Goal: Transaction & Acquisition: Purchase product/service

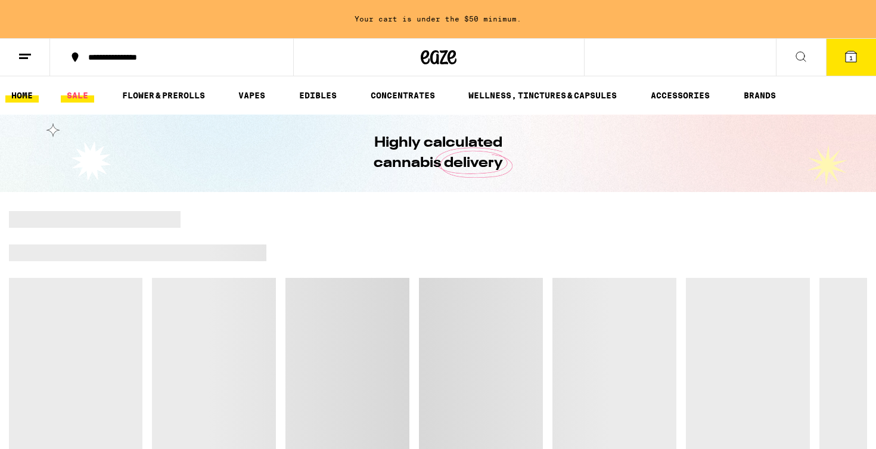
click at [76, 94] on link "SALE" at bounding box center [77, 95] width 33 height 14
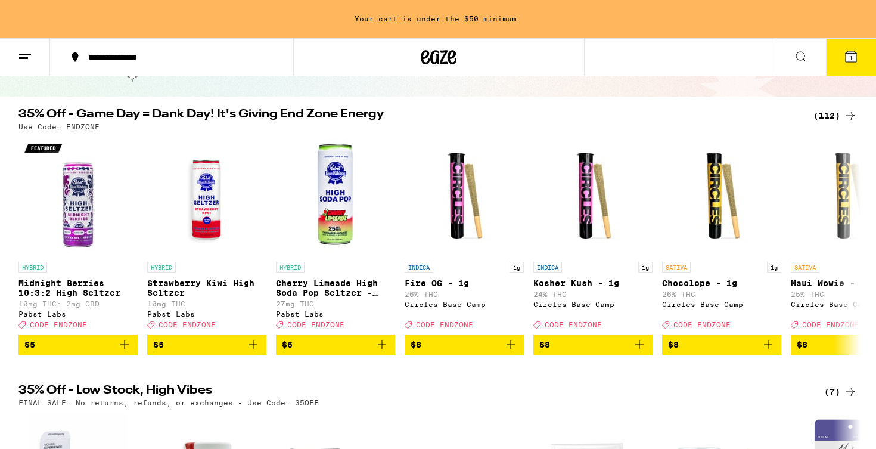
scroll to position [92, 0]
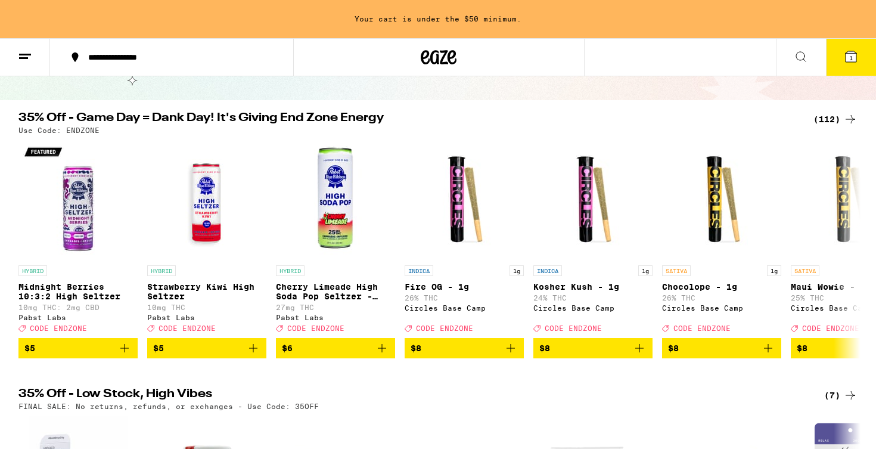
click at [840, 124] on div "(112)" at bounding box center [835, 119] width 44 height 14
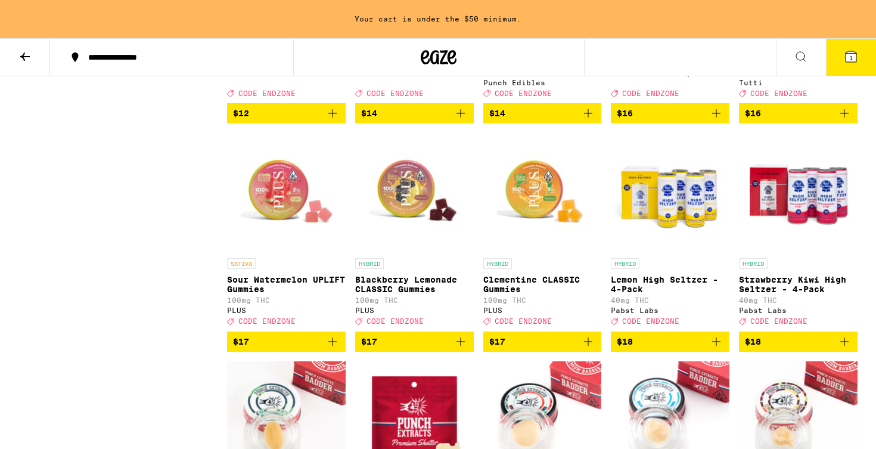
scroll to position [1218, 0]
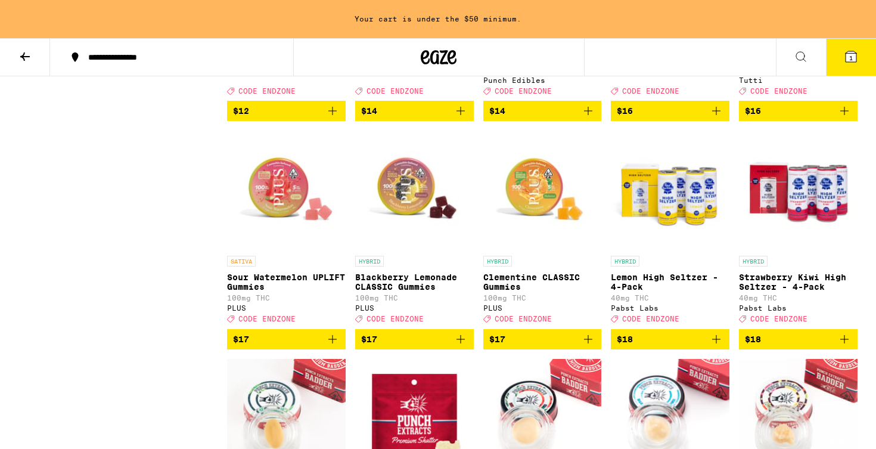
click at [589, 343] on icon "Add to bag" at bounding box center [588, 339] width 8 height 8
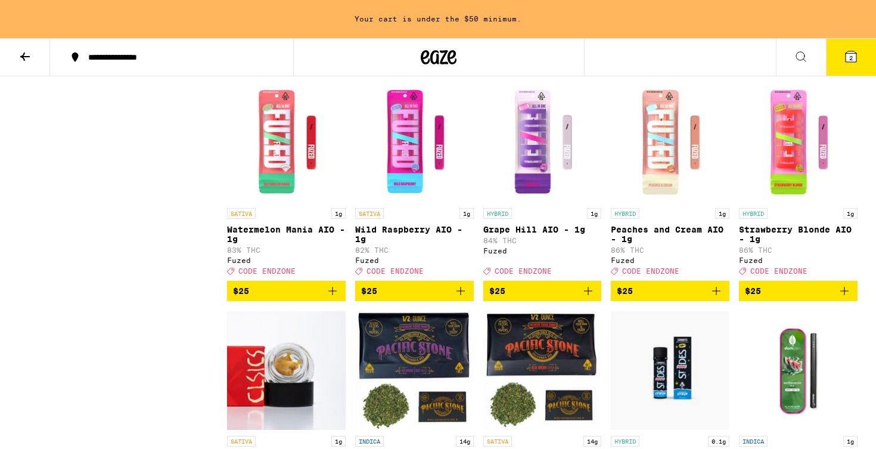
scroll to position [2646, 0]
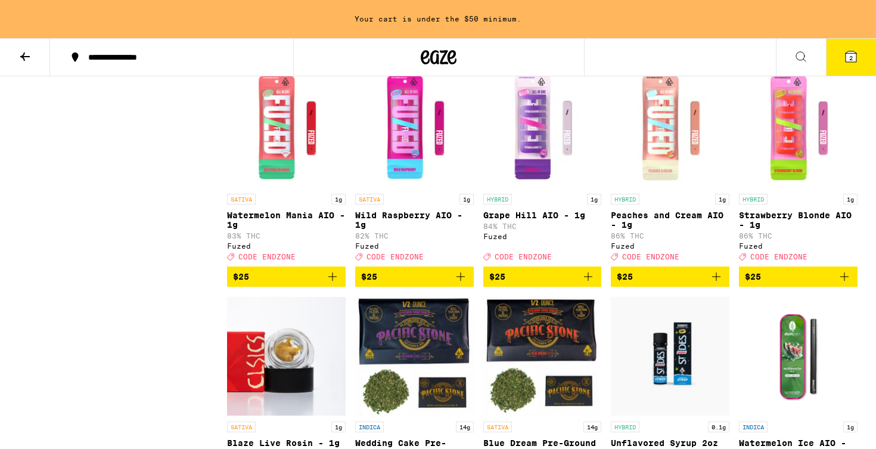
click at [717, 284] on icon "Add to bag" at bounding box center [716, 276] width 14 height 14
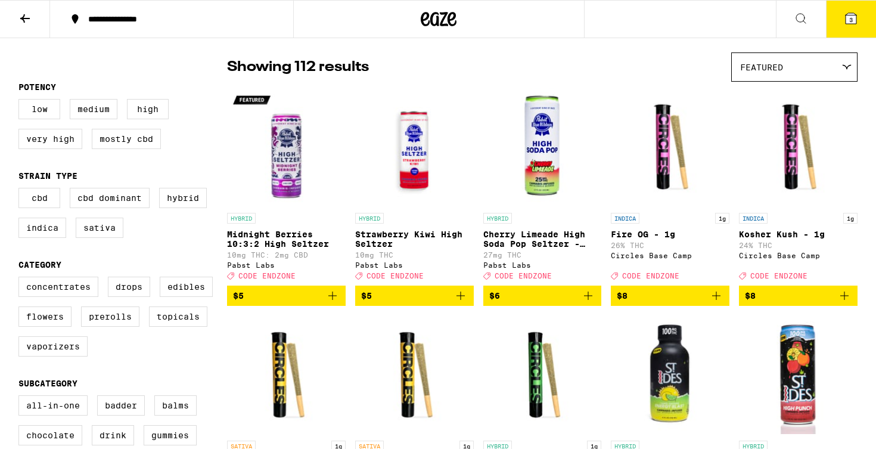
scroll to position [86, 0]
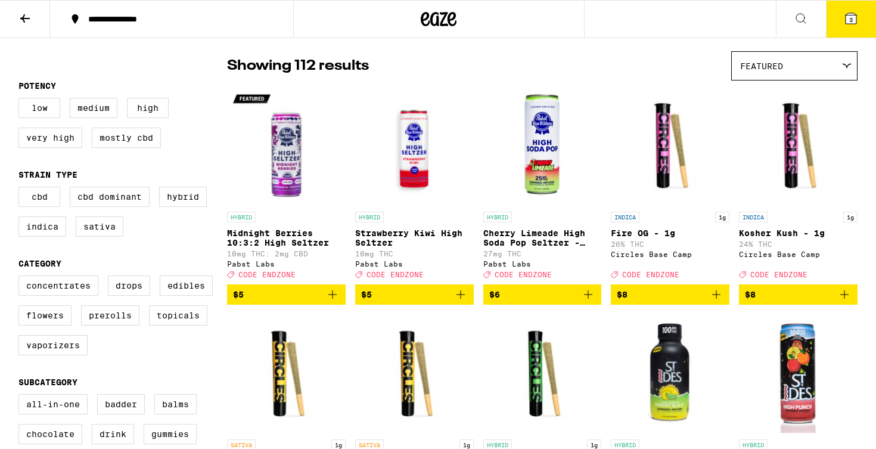
click at [716, 298] on icon "Add to bag" at bounding box center [716, 294] width 8 height 8
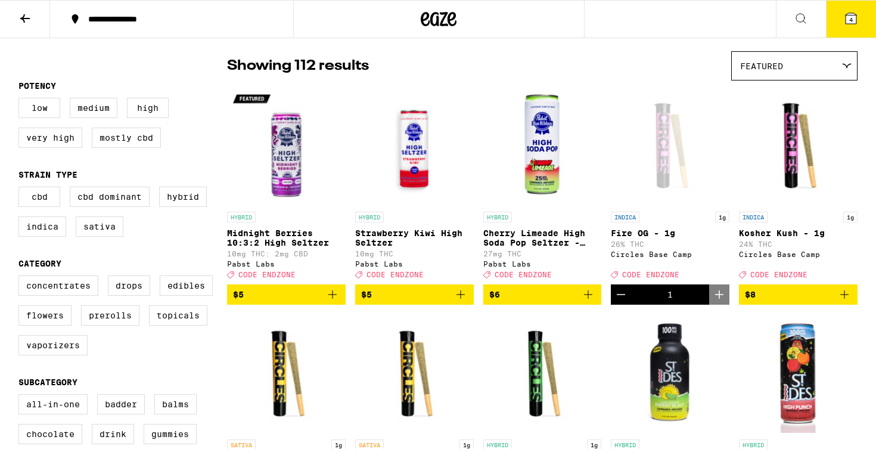
click at [837, 298] on icon "Add to bag" at bounding box center [844, 294] width 14 height 14
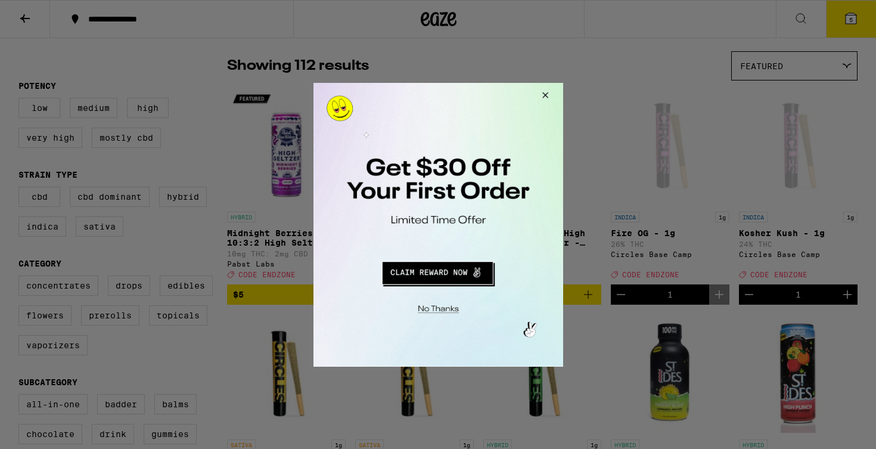
click at [453, 279] on button "Redirect to URL" at bounding box center [436, 270] width 207 height 29
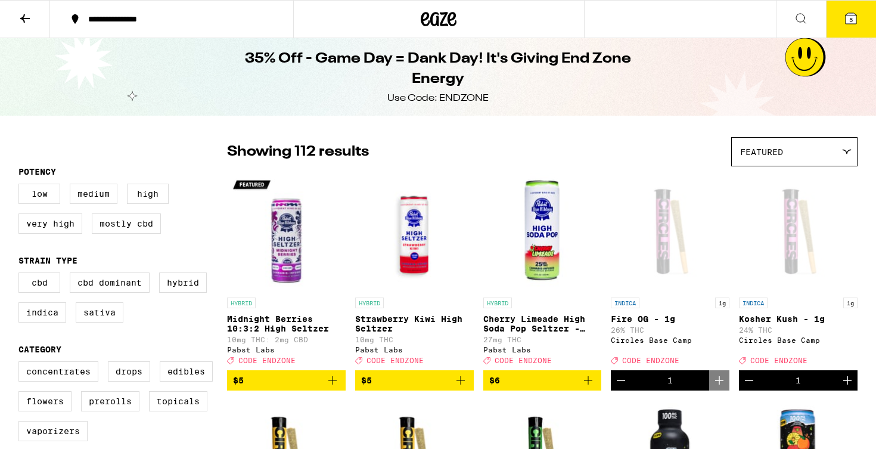
click at [852, 23] on span "5" at bounding box center [851, 19] width 4 height 7
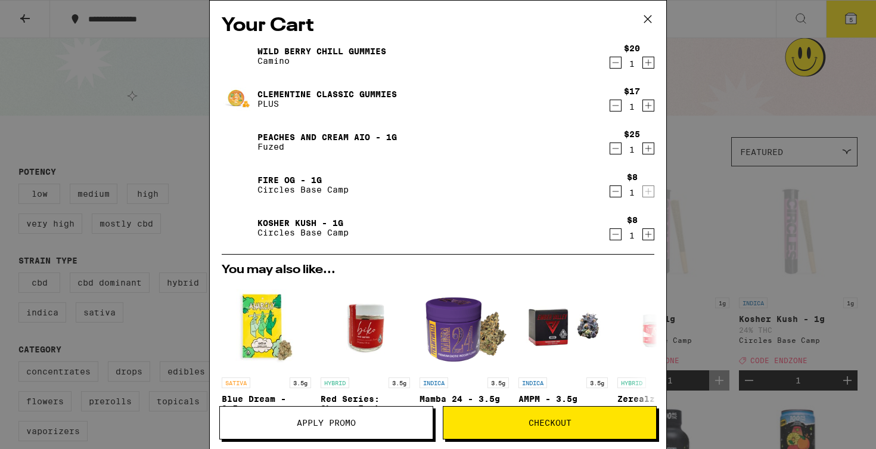
click at [616, 65] on icon "Decrement" at bounding box center [615, 62] width 11 height 14
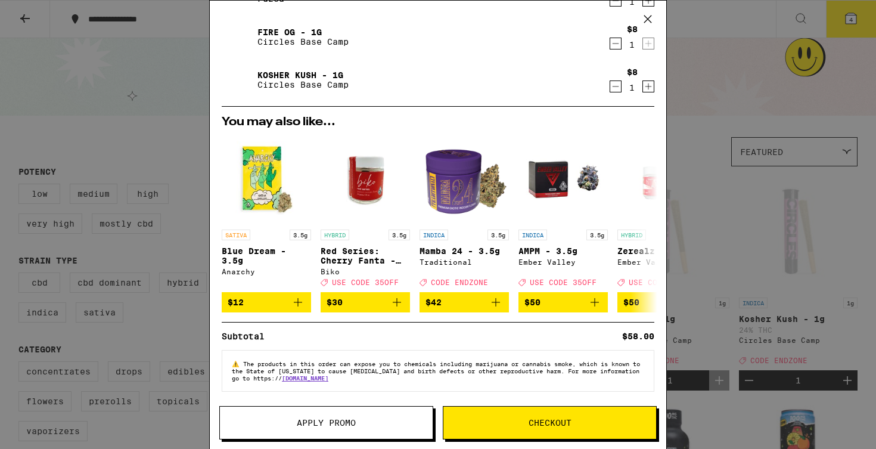
scroll to position [113, 0]
click at [546, 426] on span "Checkout" at bounding box center [549, 422] width 43 height 8
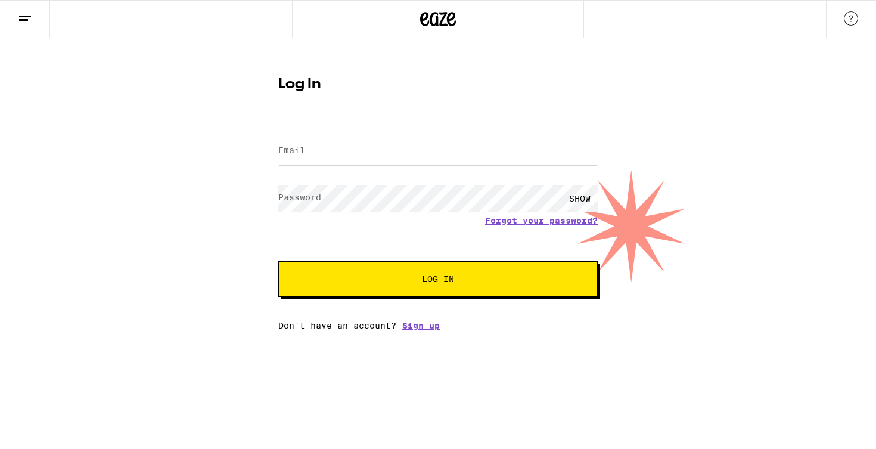
click at [324, 151] on input "Email" at bounding box center [437, 151] width 319 height 27
click at [301, 152] on label "Email" at bounding box center [291, 150] width 27 height 10
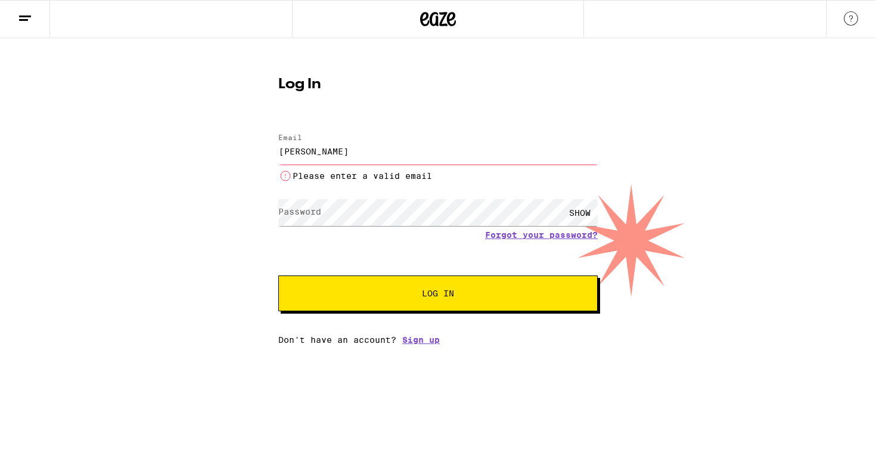
type input "klauders"
click at [524, 237] on link "Forgot your password?" at bounding box center [541, 235] width 113 height 10
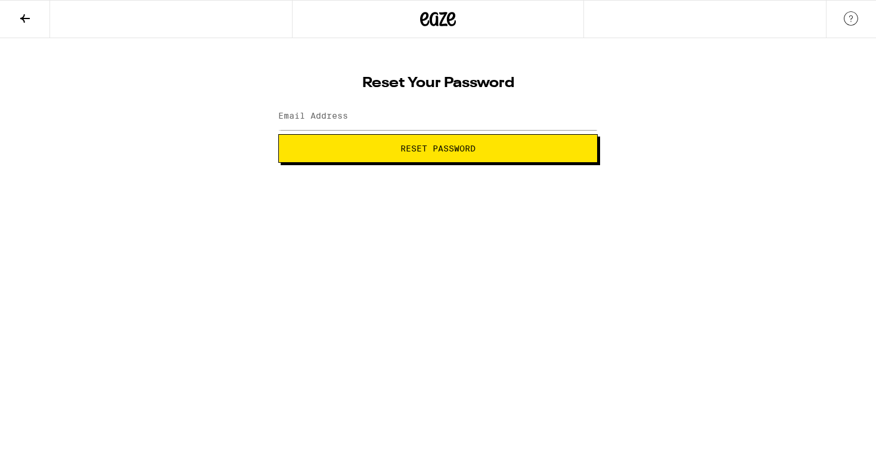
click at [312, 102] on div at bounding box center [437, 116] width 319 height 35
click at [307, 124] on input "Email Address" at bounding box center [437, 116] width 319 height 27
type input "klauders90@gmail.com"
click at [438, 148] on button "Reset Password" at bounding box center [437, 148] width 319 height 29
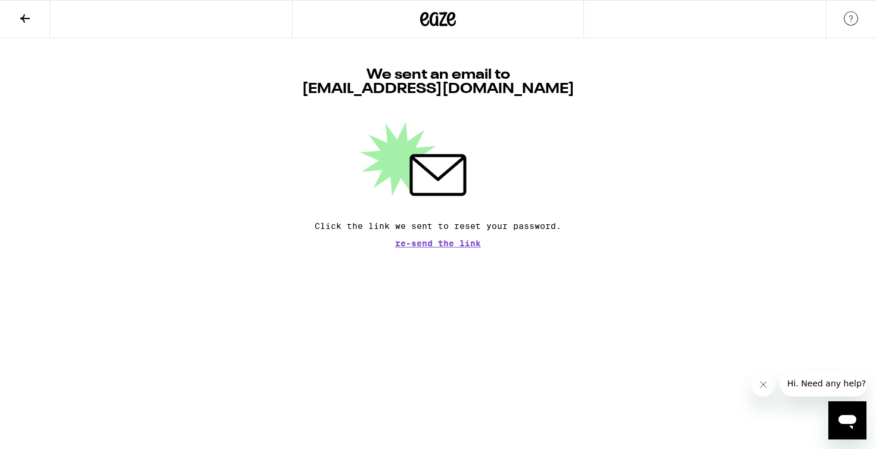
click at [452, 18] on icon at bounding box center [451, 19] width 9 height 14
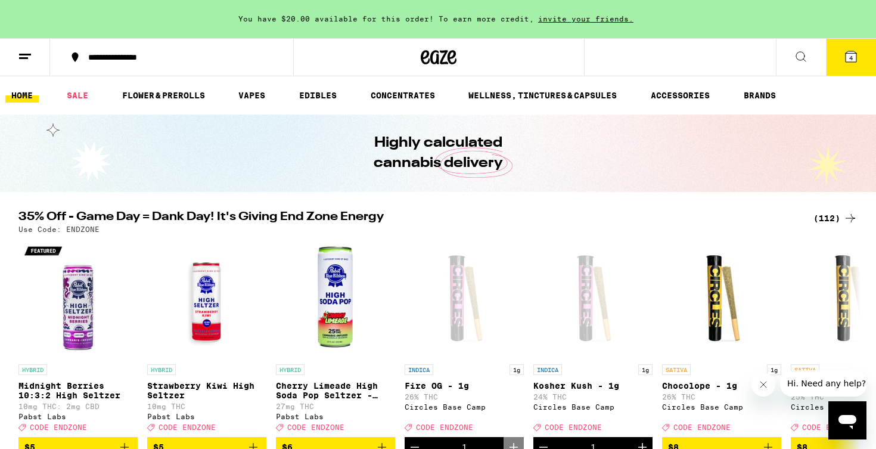
click at [852, 46] on button "4" at bounding box center [851, 57] width 50 height 37
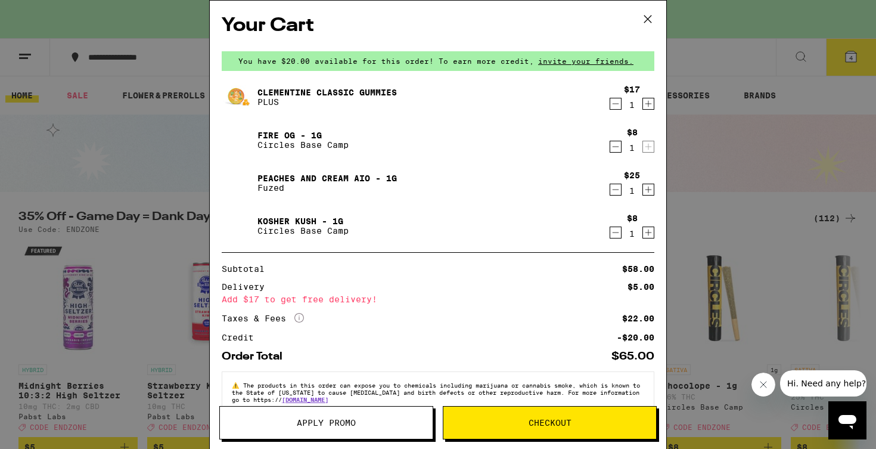
click at [546, 444] on div "Apply Promo Checkout" at bounding box center [438, 427] width 456 height 43
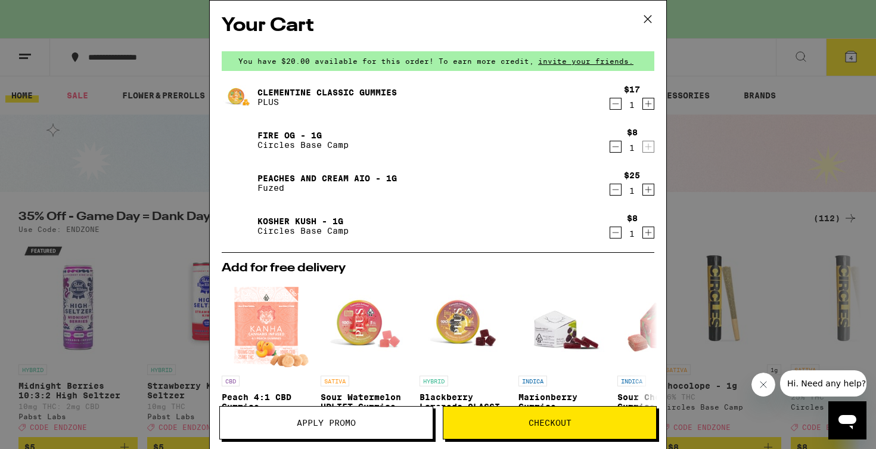
click at [549, 420] on span "Checkout" at bounding box center [549, 422] width 43 height 8
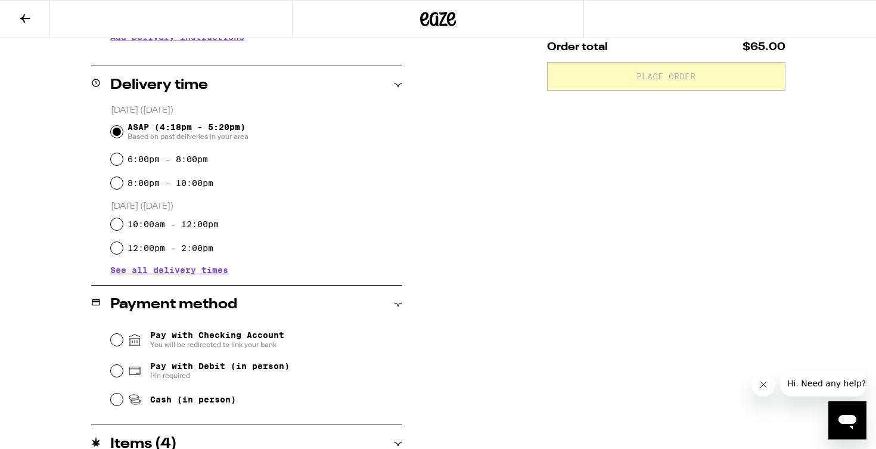
scroll to position [272, 0]
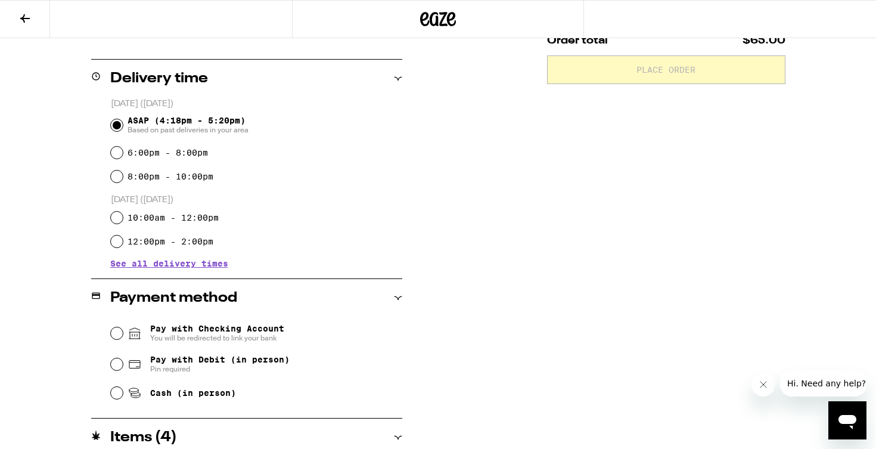
click at [120, 366] on input "Pay with Debit (in person) Pin required" at bounding box center [117, 364] width 12 height 12
radio input "true"
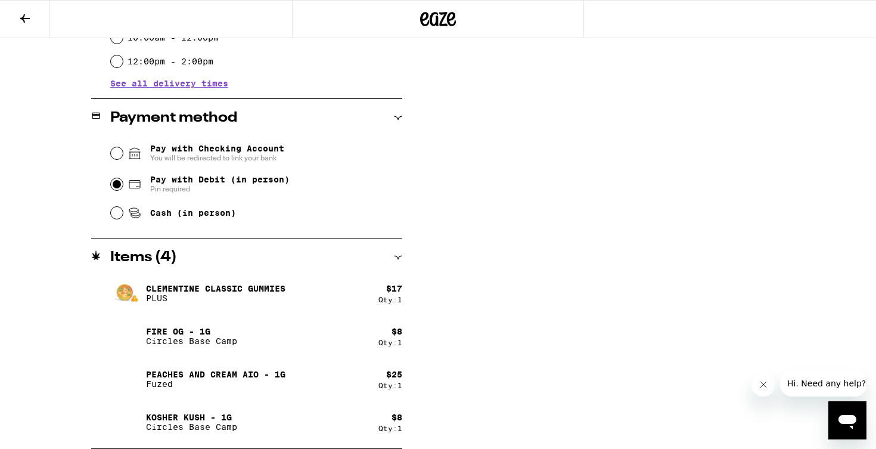
scroll to position [452, 0]
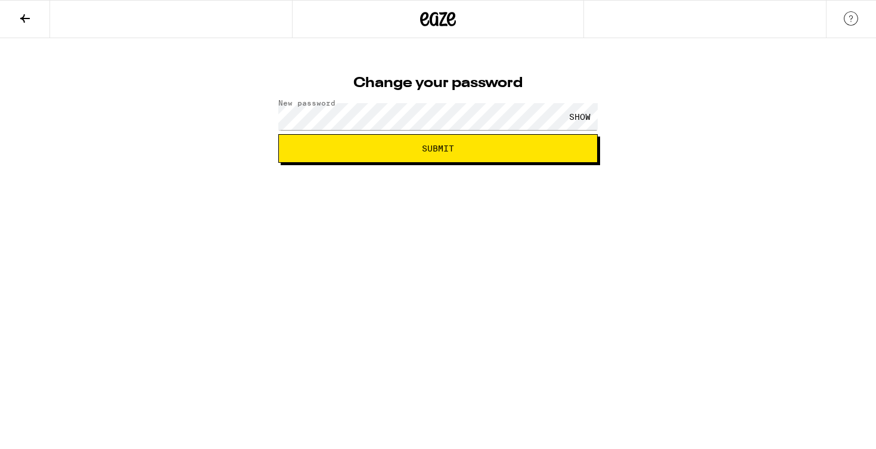
click at [588, 116] on div "SHOW" at bounding box center [580, 116] width 36 height 27
click at [418, 156] on button "Submit" at bounding box center [437, 148] width 319 height 29
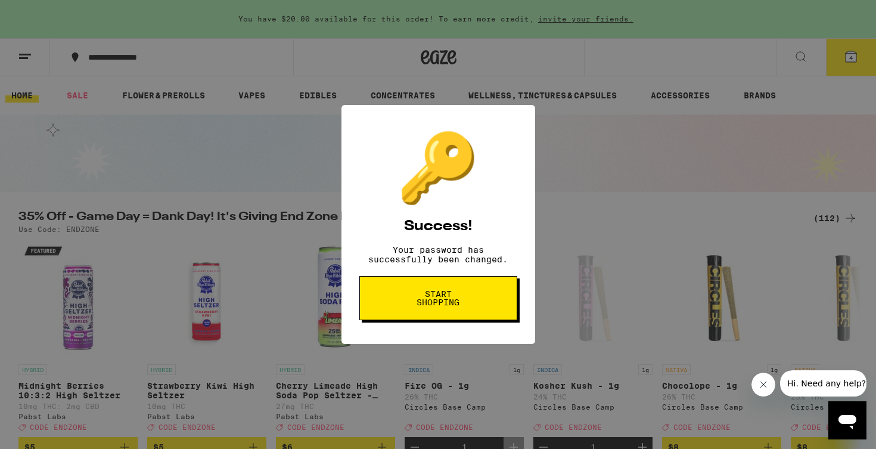
click at [817, 73] on div "🔑 Success! Your password has successfully been changed. Start shopping" at bounding box center [438, 224] width 876 height 449
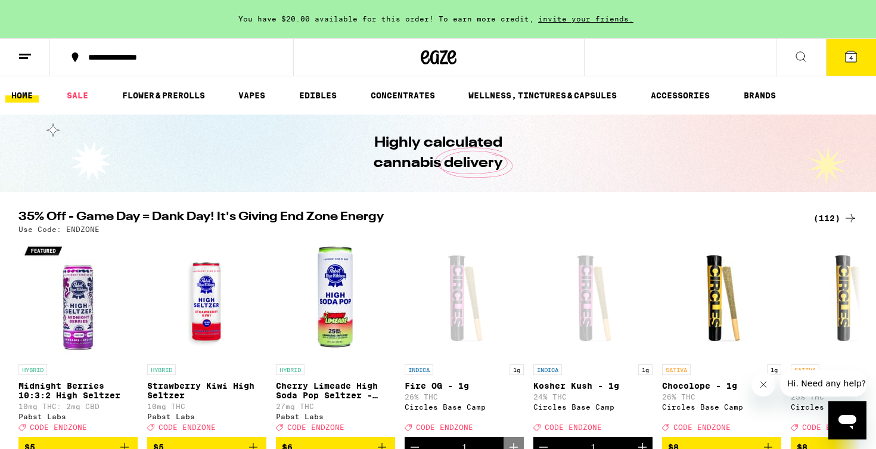
click at [858, 65] on button "4" at bounding box center [851, 57] width 50 height 37
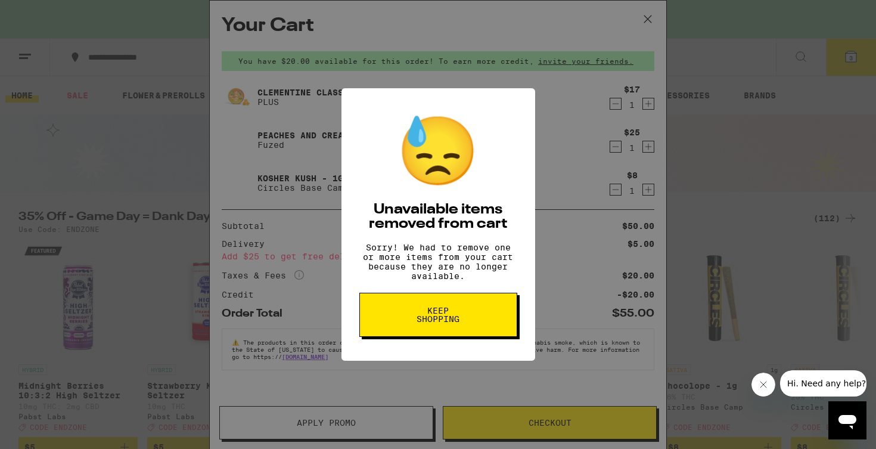
click at [450, 332] on button "Keep Shopping" at bounding box center [438, 314] width 158 height 44
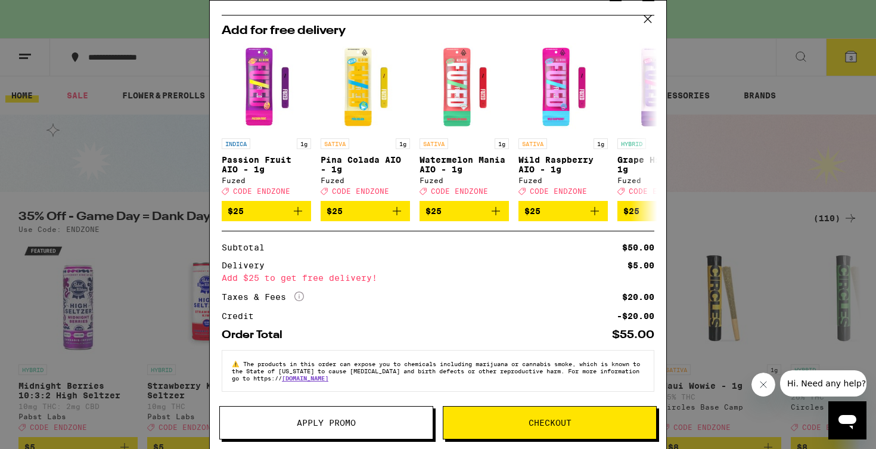
scroll to position [203, 0]
click at [571, 429] on button "Checkout" at bounding box center [550, 422] width 214 height 33
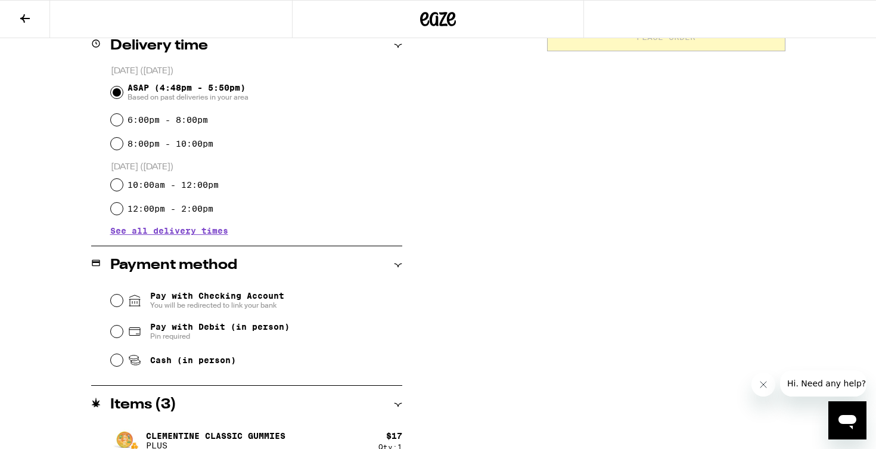
scroll to position [332, 0]
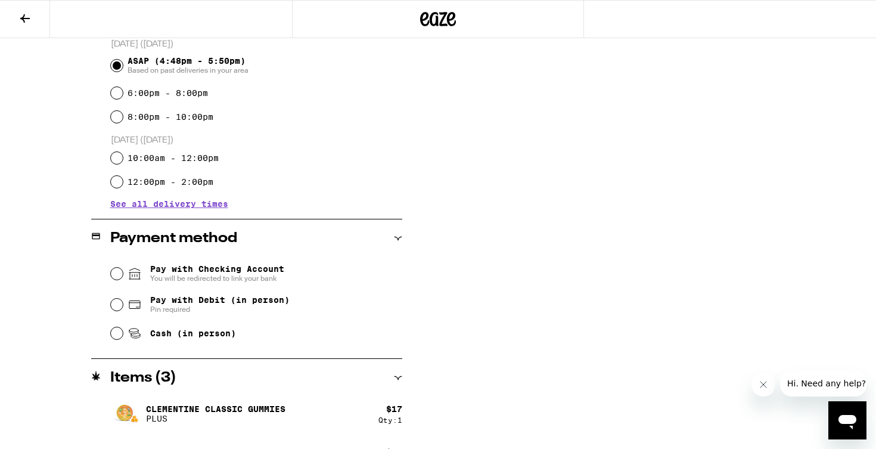
click at [121, 309] on input "Pay with Debit (in person) Pin required" at bounding box center [117, 304] width 12 height 12
radio input "true"
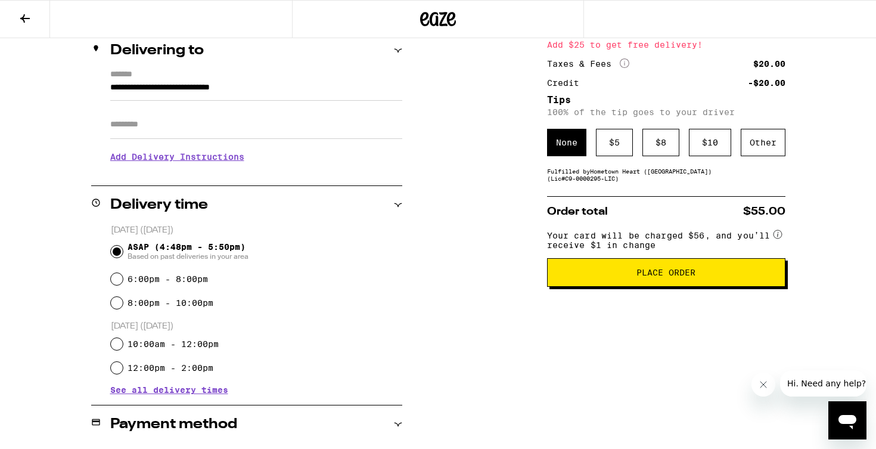
scroll to position [144, 0]
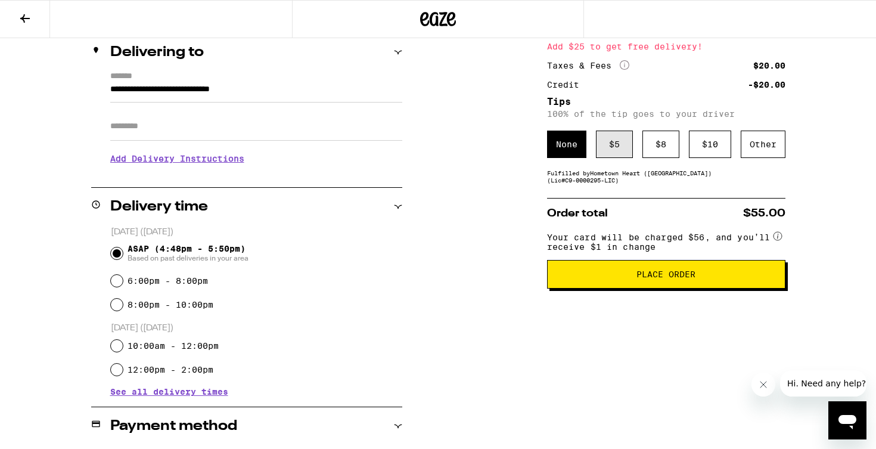
click at [612, 154] on div "$ 5" at bounding box center [614, 143] width 37 height 27
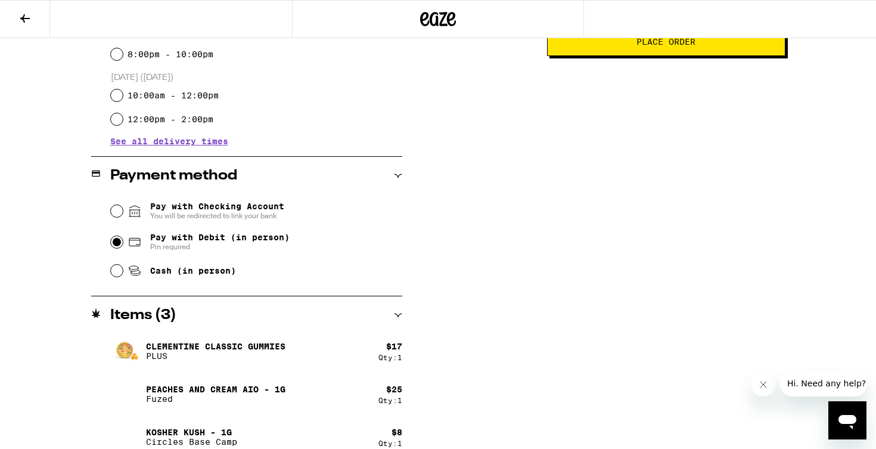
scroll to position [393, 0]
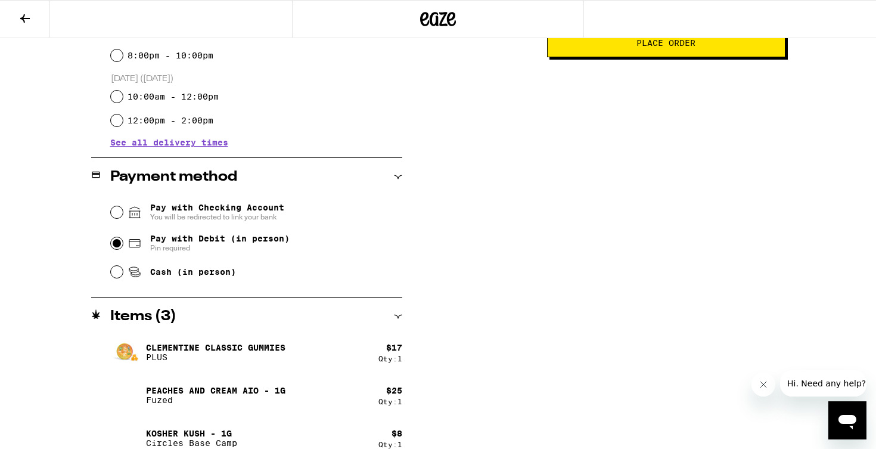
click at [662, 45] on span "Place Order" at bounding box center [665, 43] width 59 height 8
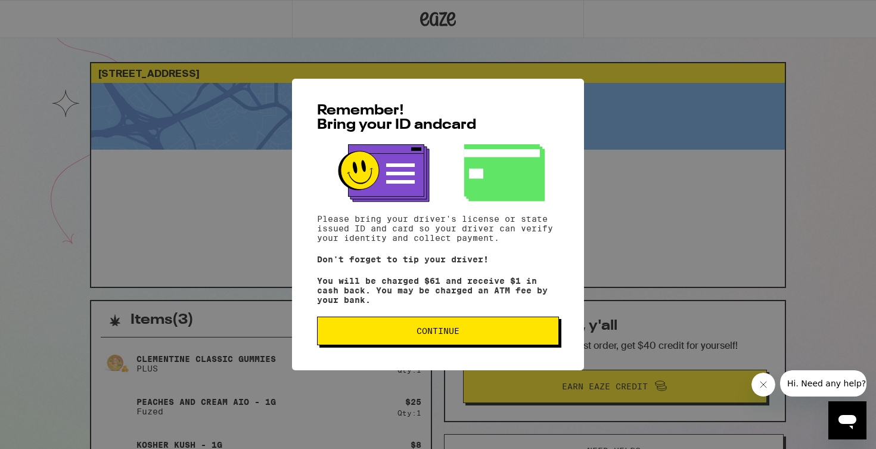
click at [424, 334] on span "Continue" at bounding box center [437, 330] width 43 height 8
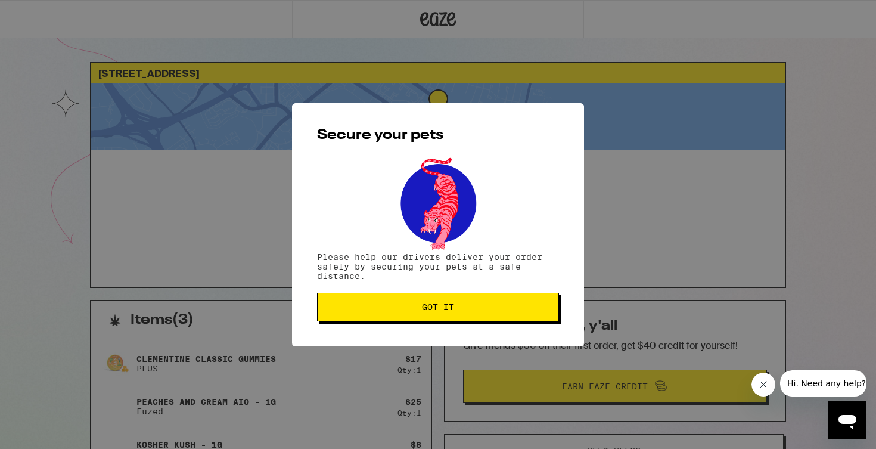
click at [466, 301] on button "Got it" at bounding box center [438, 306] width 242 height 29
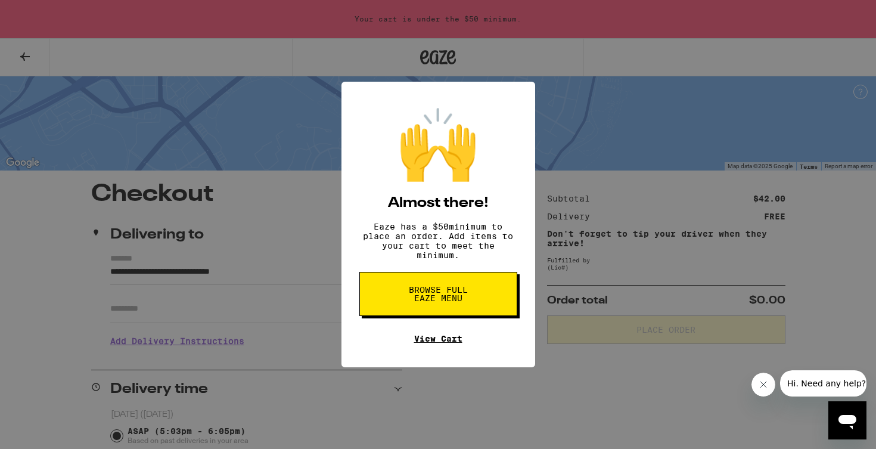
click at [451, 343] on link "View Cart" at bounding box center [438, 339] width 48 height 10
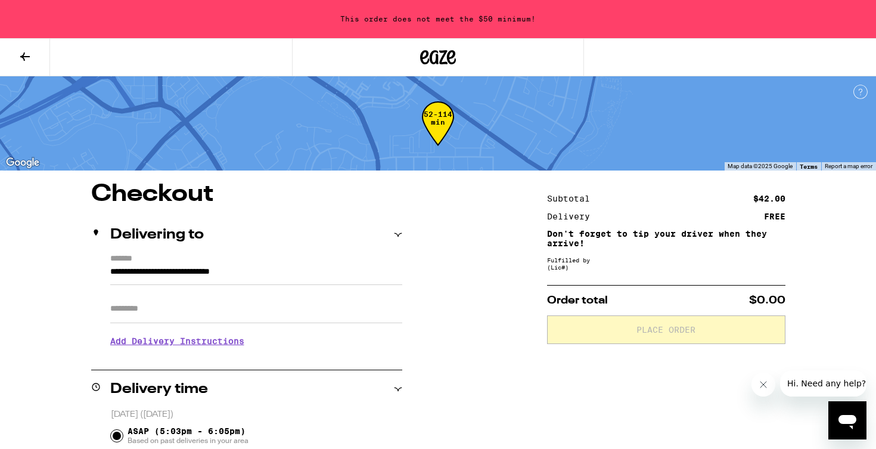
click at [30, 61] on icon at bounding box center [25, 56] width 14 height 14
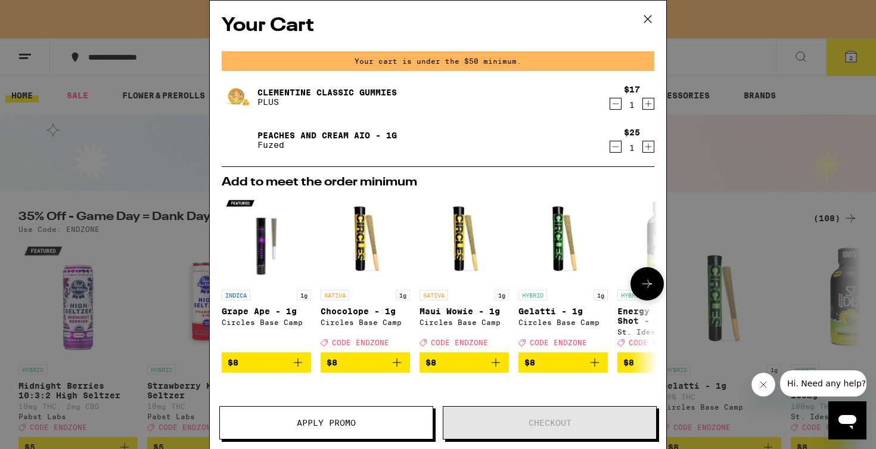
click at [594, 368] on icon "Add to bag" at bounding box center [594, 362] width 14 height 14
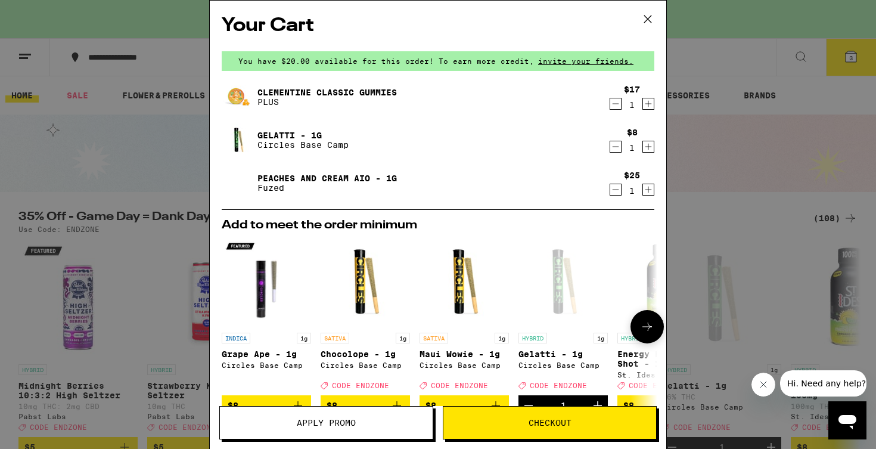
click at [647, 338] on button at bounding box center [646, 326] width 33 height 33
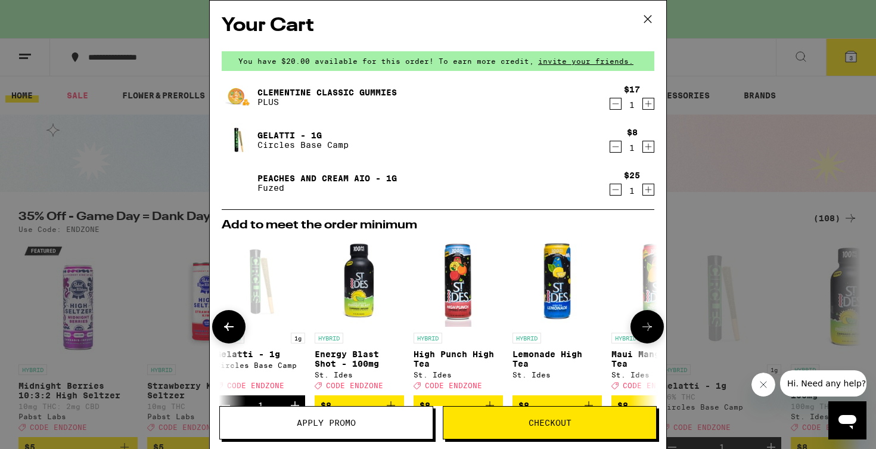
click at [227, 328] on icon at bounding box center [229, 326] width 10 height 8
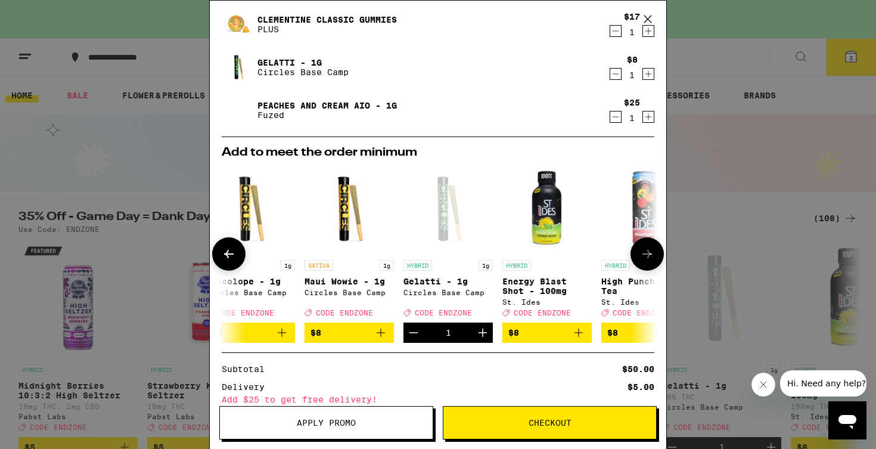
scroll to position [0, 125]
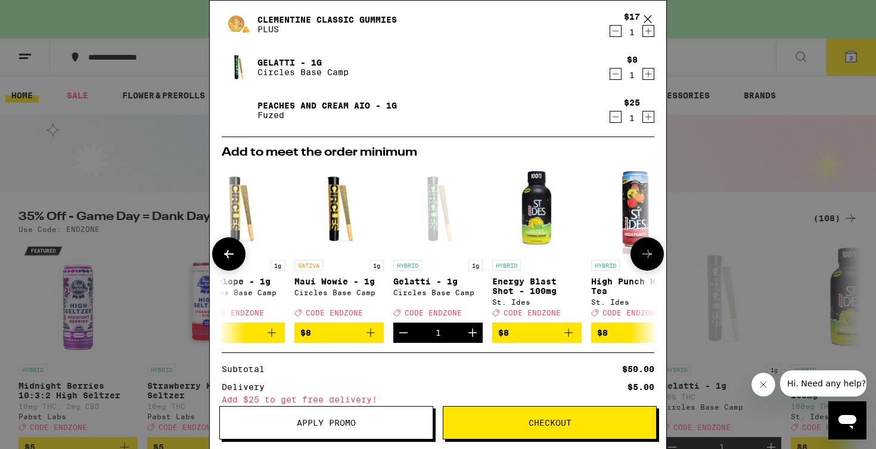
click at [368, 338] on icon "Add to bag" at bounding box center [370, 332] width 14 height 14
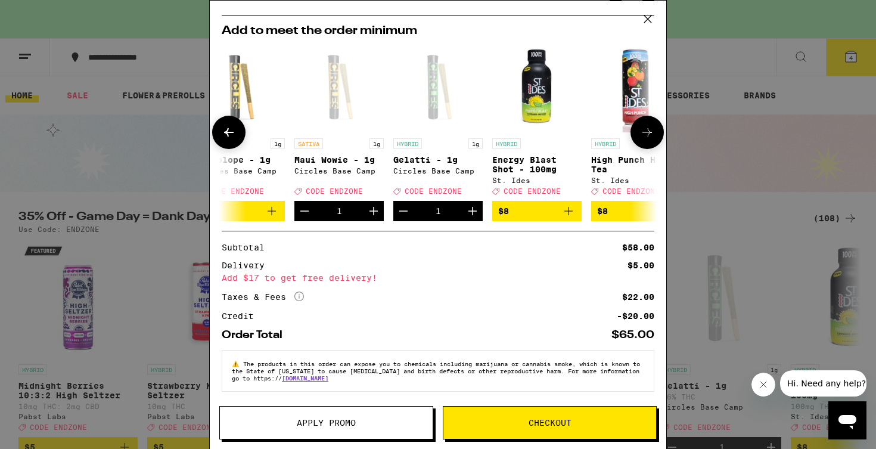
scroll to position [246, 0]
click at [334, 419] on span "Apply Promo" at bounding box center [326, 422] width 59 height 8
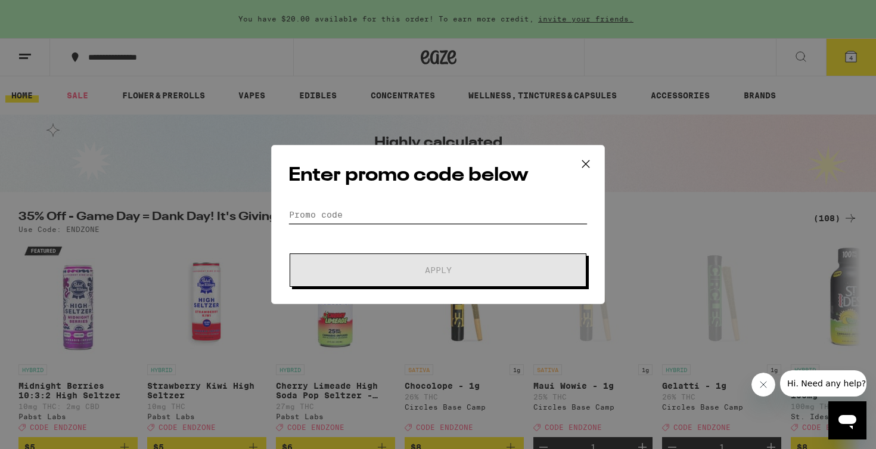
click at [318, 207] on input "Promo Code" at bounding box center [437, 214] width 299 height 18
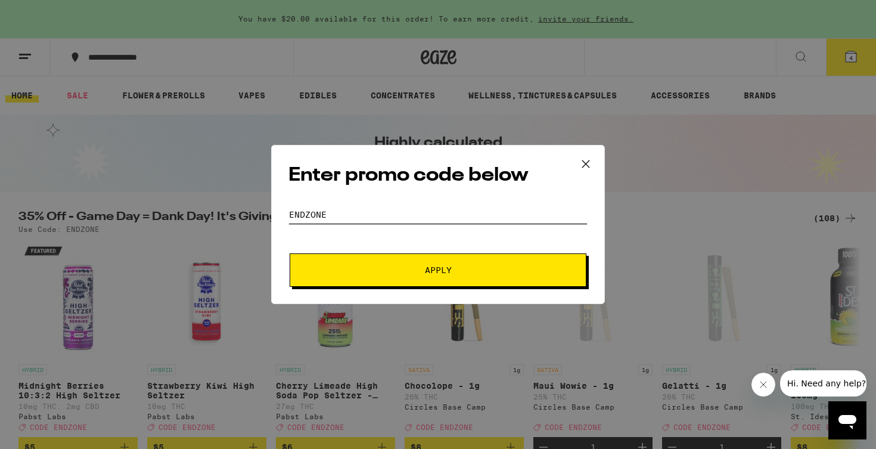
type input "ENDZONE"
click at [413, 274] on button "Apply" at bounding box center [437, 269] width 297 height 33
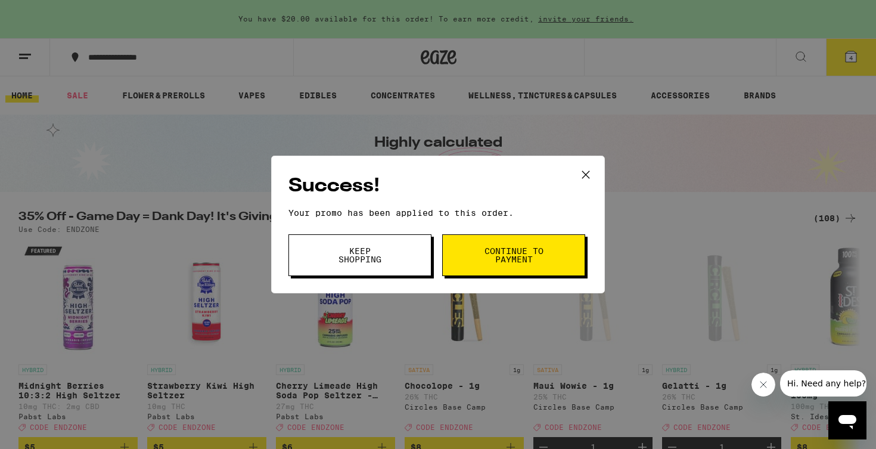
click at [502, 244] on button "Continue to payment" at bounding box center [513, 255] width 143 height 42
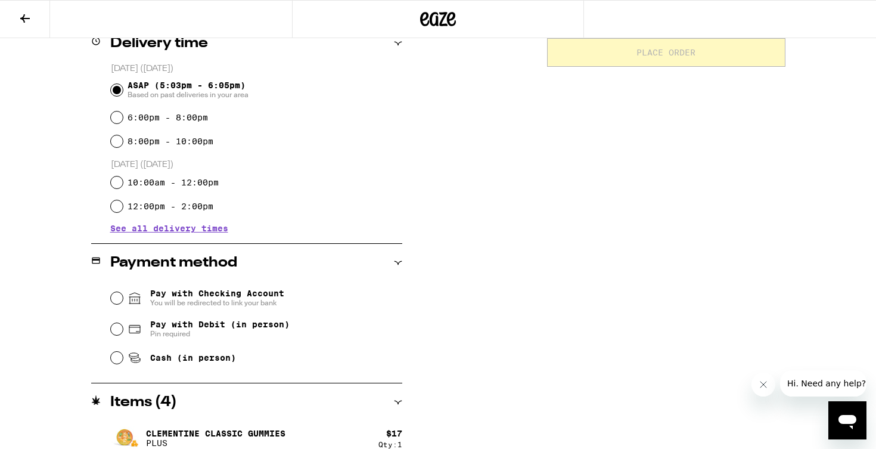
scroll to position [320, 0]
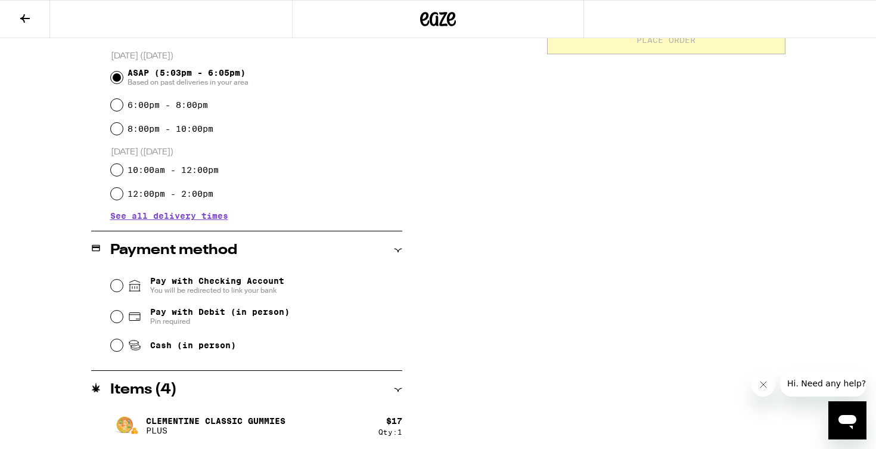
click at [113, 326] on div "Pay with Debit (in person) Pin required" at bounding box center [256, 316] width 291 height 31
click at [119, 319] on input "Pay with Debit (in person) Pin required" at bounding box center [117, 316] width 12 height 12
radio input "true"
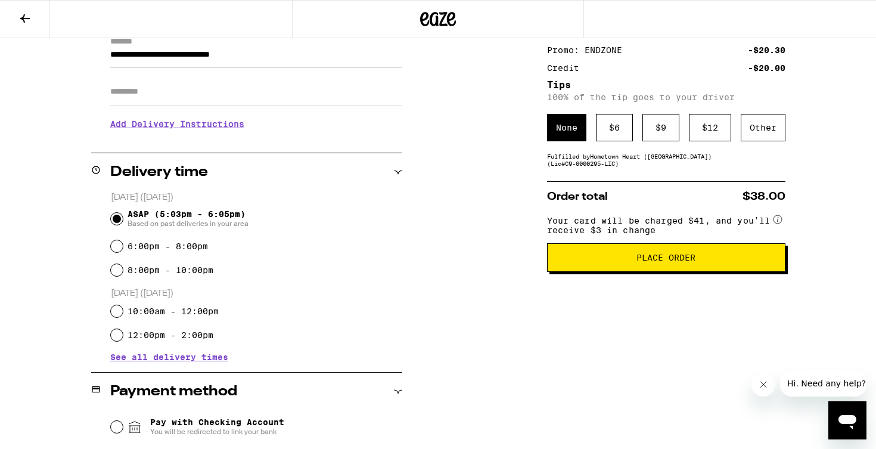
scroll to position [174, 0]
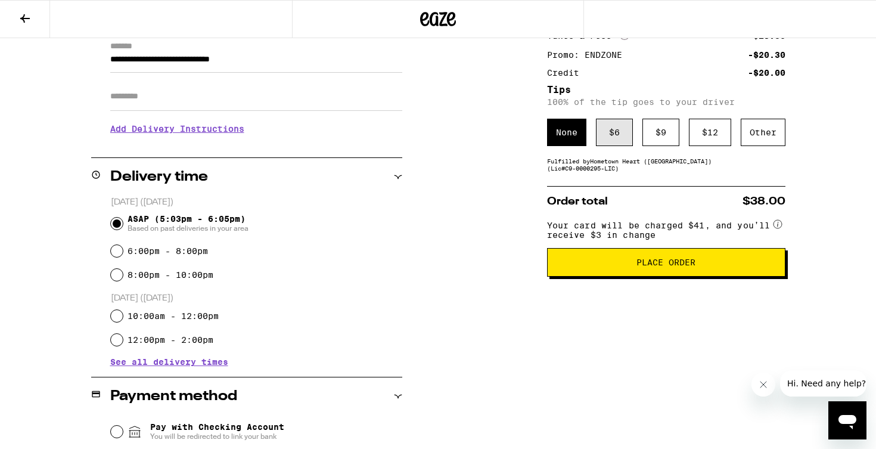
click at [614, 146] on div "$ 6" at bounding box center [614, 132] width 37 height 27
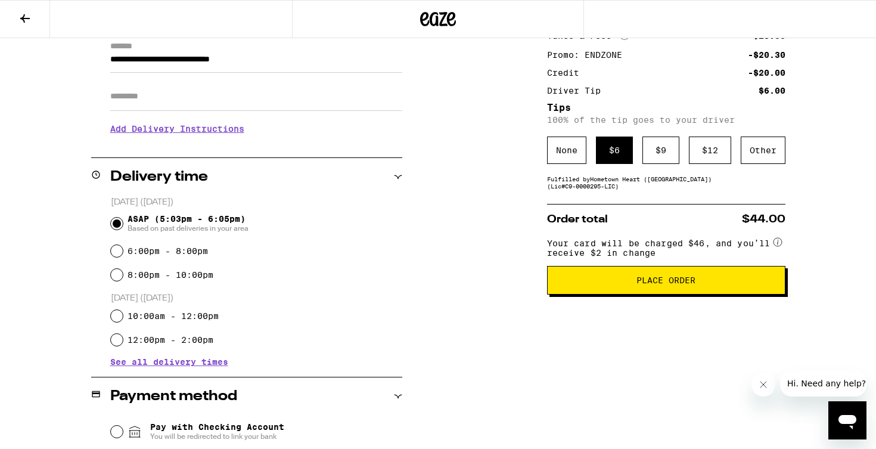
click at [694, 284] on span "Place Order" at bounding box center [665, 280] width 59 height 8
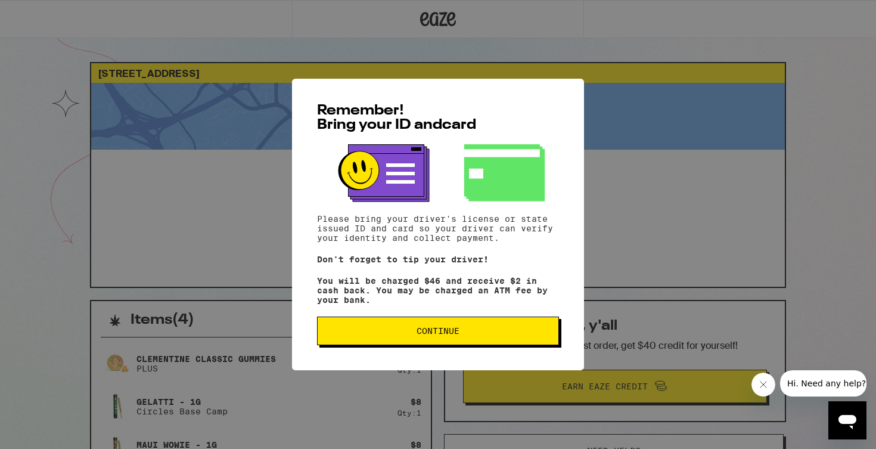
click at [481, 335] on span "Continue" at bounding box center [438, 330] width 222 height 8
